Goal: Information Seeking & Learning: Learn about a topic

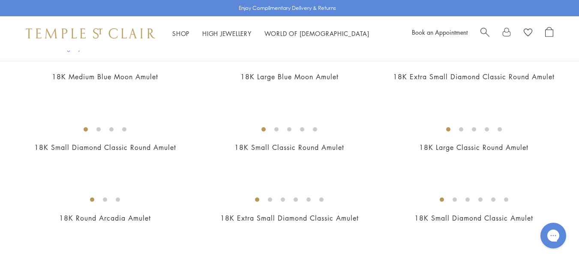
scroll to position [343, 0]
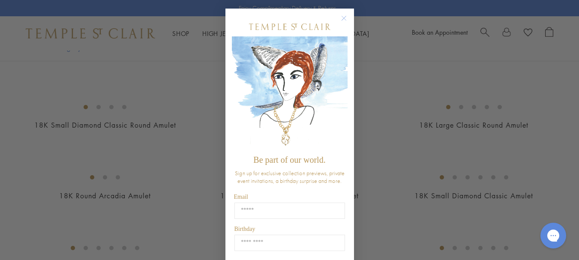
click at [341, 19] on circle "Close dialog" at bounding box center [344, 18] width 10 height 10
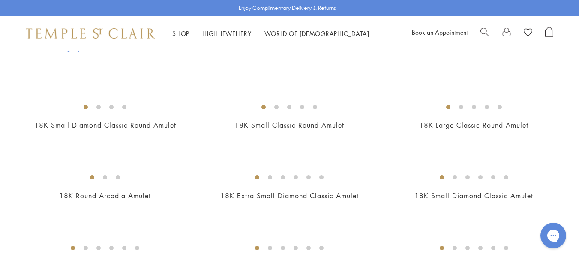
click at [0, 0] on img at bounding box center [0, 0] width 0 height 0
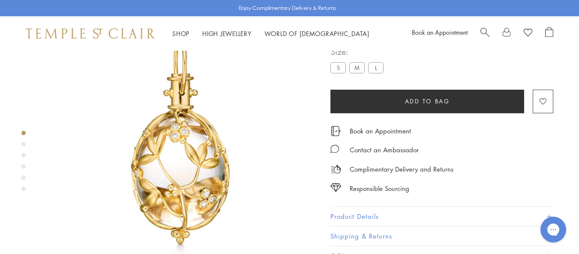
click at [351, 213] on button "Product Details" at bounding box center [441, 216] width 223 height 19
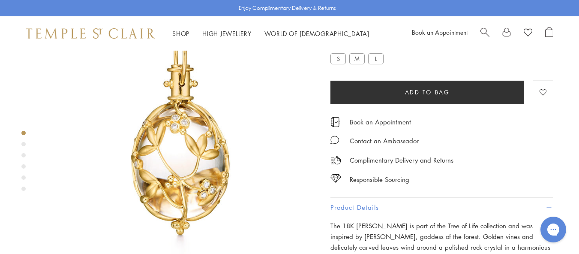
scroll to position [51, 0]
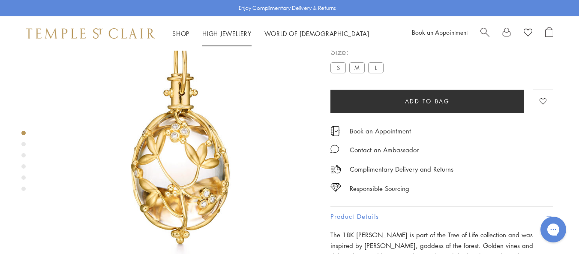
click at [222, 30] on link "High Jewellery High Jewellery" at bounding box center [226, 33] width 49 height 9
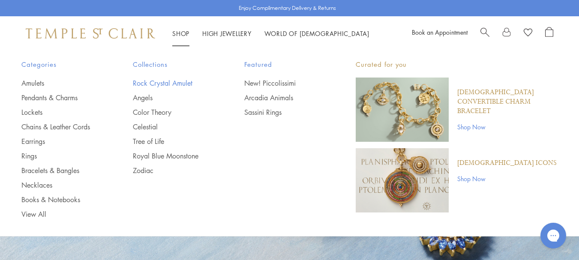
click at [146, 85] on link "Rock Crystal Amulet" at bounding box center [171, 82] width 77 height 9
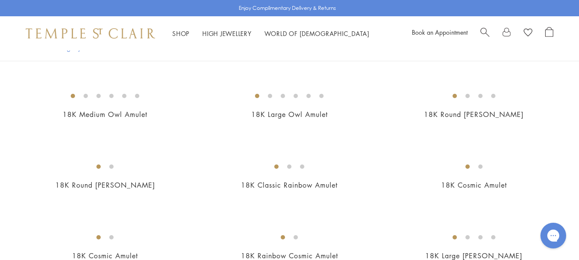
scroll to position [600, 0]
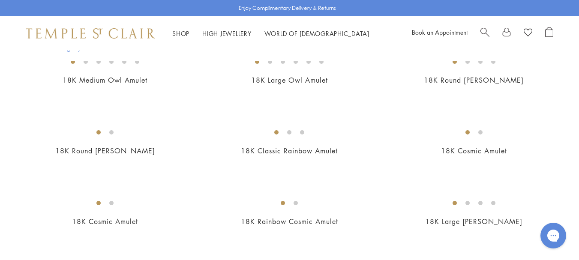
click at [0, 0] on img at bounding box center [0, 0] width 0 height 0
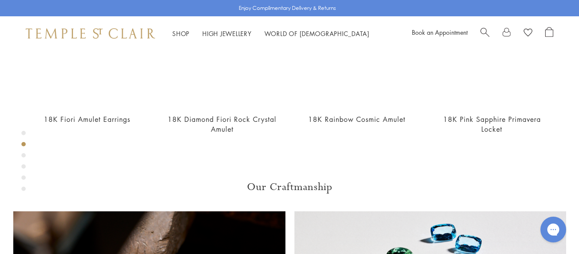
scroll to position [433, 0]
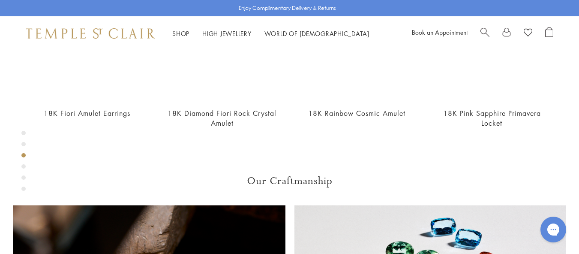
scroll to position [648, 0]
